Goal: Check status: Check status

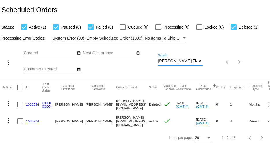
scroll to position [0, 13]
click at [244, 59] on div "more_vert Aug Jan Feb Mar [DATE]" at bounding box center [135, 60] width 270 height 37
paste input "cloudq@star"
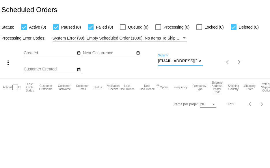
scroll to position [0, 1]
drag, startPoint x: 158, startPoint y: 61, endPoint x: 219, endPoint y: 62, distance: 61.7
click at [219, 62] on div "more_vert Aug Jan Feb Mar [DATE]" at bounding box center [135, 60] width 270 height 37
paste input "[EMAIL_ADDRESS][DOMAIN_NAME]"
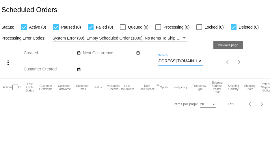
drag, startPoint x: 159, startPoint y: 59, endPoint x: 261, endPoint y: 56, distance: 102.2
click at [260, 63] on div "more_vert Aug Jan Feb Mar [DATE]" at bounding box center [135, 60] width 270 height 37
paste input "[EMAIL_ADDRESS][DOMAIN_NAME]"
drag, startPoint x: 158, startPoint y: 61, endPoint x: 232, endPoint y: 56, distance: 74.3
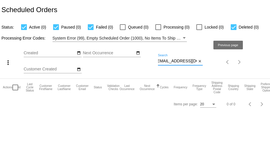
click at [233, 65] on div "more_vert Aug Jan Feb Mar [DATE]" at bounding box center [135, 60] width 270 height 37
paste input "[EMAIL_ADDRESS][DOMAIN_NAME]"
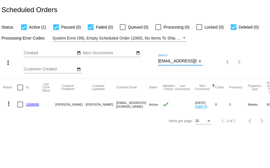
scroll to position [0, 17]
drag, startPoint x: 159, startPoint y: 60, endPoint x: 258, endPoint y: 56, distance: 99.6
click at [258, 56] on div "more_vert Aug Jan Feb Mar [DATE]" at bounding box center [135, 60] width 270 height 37
paste input "[EMAIL_ADDRESS]"
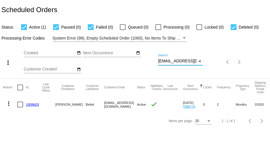
drag, startPoint x: 194, startPoint y: 61, endPoint x: 99, endPoint y: 67, distance: 94.5
click at [99, 67] on div "more_vert Aug Jan Feb Mar [DATE]" at bounding box center [135, 60] width 270 height 37
paste input "[EMAIL_ADDRESS][DOMAIN_NAME]"
drag, startPoint x: 158, startPoint y: 61, endPoint x: 219, endPoint y: 60, distance: 60.9
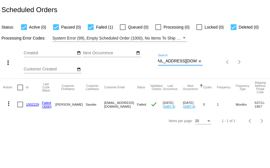
click at [219, 60] on div "more_vert Aug Jan Feb Mar [DATE]" at bounding box center [135, 60] width 270 height 37
paste input "[EMAIL_ADDRESS][DOMAIN_NAME]"
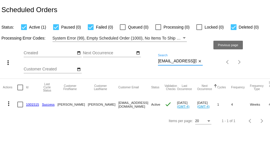
click at [232, 63] on div "more_vert Aug Jan Feb Mar [DATE]" at bounding box center [135, 60] width 270 height 37
paste input "[EMAIL_ADDRESS][DOMAIN_NAME]"
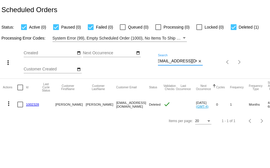
type input "[EMAIL_ADDRESS][DOMAIN_NAME]"
click at [9, 104] on mat-icon "more_vert" at bounding box center [8, 103] width 7 height 7
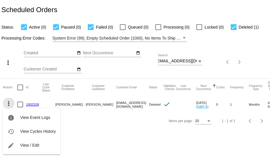
scroll to position [0, 0]
click at [7, 103] on div "info View Event Logs history View Cycles History edit View / Edit" at bounding box center [31, 125] width 57 height 57
click at [8, 103] on div "info View Event Logs history View Cycles History edit View / Edit" at bounding box center [31, 125] width 57 height 57
click at [234, 25] on div at bounding box center [135, 84] width 270 height 168
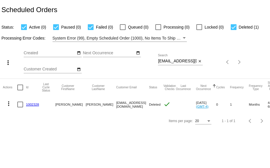
click at [234, 25] on div at bounding box center [233, 27] width 6 height 6
click at [233, 30] on input "Deleted (1)" at bounding box center [233, 30] width 0 height 0
checkbox input "false"
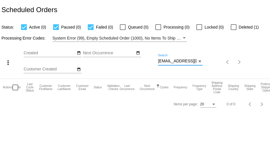
scroll to position [0, 2]
click at [227, 62] on div "more_vert Aug Jan Feb Mar [DATE]" at bounding box center [135, 60] width 270 height 37
paste input "[EMAIL_ADDRESS]"
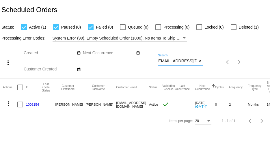
type input "[EMAIL_ADDRESS][DOMAIN_NAME]"
click at [230, 29] on mat-checkbox "Deleted (1)" at bounding box center [241, 27] width 35 height 7
click at [234, 26] on div at bounding box center [233, 27] width 6 height 6
click at [233, 30] on input "Deleted (1)" at bounding box center [233, 30] width 0 height 0
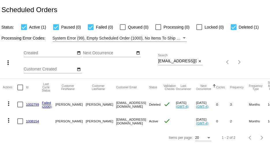
click at [231, 26] on div at bounding box center [233, 27] width 6 height 6
click at [233, 30] on input "Deleted (1)" at bounding box center [233, 30] width 0 height 0
checkbox input "false"
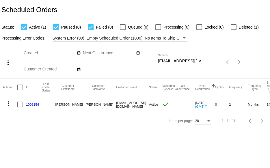
click at [30, 105] on link "1008154" at bounding box center [32, 104] width 13 height 4
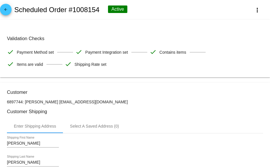
click at [7, 10] on mat-icon "arrow_back" at bounding box center [5, 10] width 7 height 7
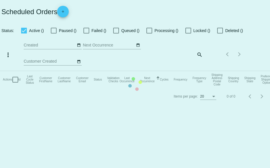
checkbox input "true"
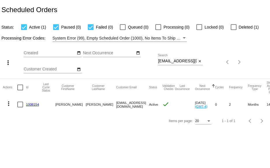
drag, startPoint x: 156, startPoint y: 61, endPoint x: 189, endPoint y: 60, distance: 33.5
click at [189, 60] on div "more_vert Aug Jan Feb Mar [DATE]" at bounding box center [135, 60] width 270 height 37
drag, startPoint x: 157, startPoint y: 60, endPoint x: 167, endPoint y: 60, distance: 9.2
click at [159, 60] on div "more_vert Aug Jan Feb Mar [DATE]" at bounding box center [135, 60] width 270 height 37
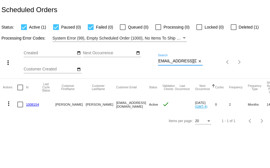
drag, startPoint x: 159, startPoint y: 60, endPoint x: 209, endPoint y: 63, distance: 49.7
click at [209, 63] on div "more_vert Aug Jan Feb Mar [DATE]" at bounding box center [135, 60] width 270 height 37
click at [186, 61] on input "[EMAIL_ADDRESS][DOMAIN_NAME]" at bounding box center [177, 61] width 39 height 5
drag, startPoint x: 196, startPoint y: 61, endPoint x: 110, endPoint y: 63, distance: 86.6
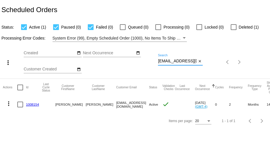
click at [110, 63] on div "more_vert Aug Jan Feb Mar [DATE]" at bounding box center [135, 60] width 270 height 37
paste input "[EMAIL_ADDRESS]"
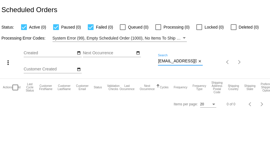
type input "[EMAIL_ADDRESS][DOMAIN_NAME]"
click at [230, 27] on div at bounding box center [233, 27] width 6 height 6
click at [233, 30] on input "Deleted (0)" at bounding box center [233, 30] width 0 height 0
checkbox input "true"
drag, startPoint x: 194, startPoint y: 60, endPoint x: 145, endPoint y: 61, distance: 48.8
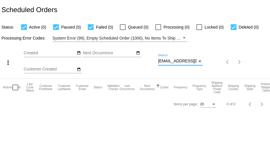
click at [145, 61] on div "more_vert Aug Jan Feb Mar [DATE]" at bounding box center [135, 60] width 270 height 37
paste input "[PERSON_NAME][EMAIL_ADDRESS][PERSON_NAME]"
type input "[PERSON_NAME][EMAIL_ADDRESS][PERSON_NAME][DOMAIN_NAME]"
